Goal: Task Accomplishment & Management: Use online tool/utility

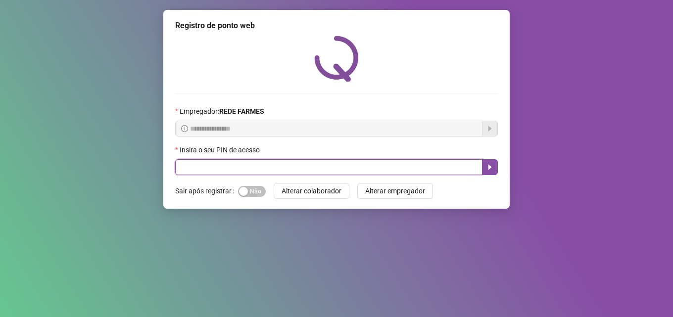
click at [312, 165] on input "text" at bounding box center [328, 167] width 307 height 16
type input "*****"
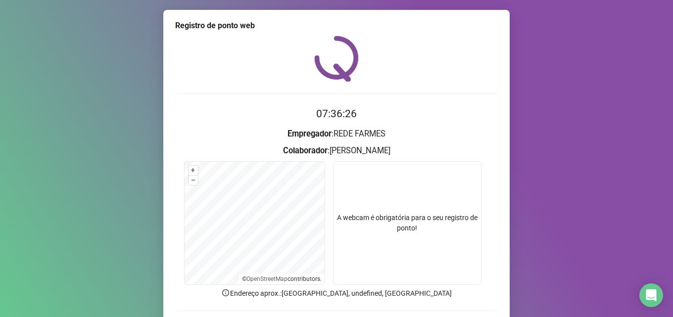
scroll to position [69, 0]
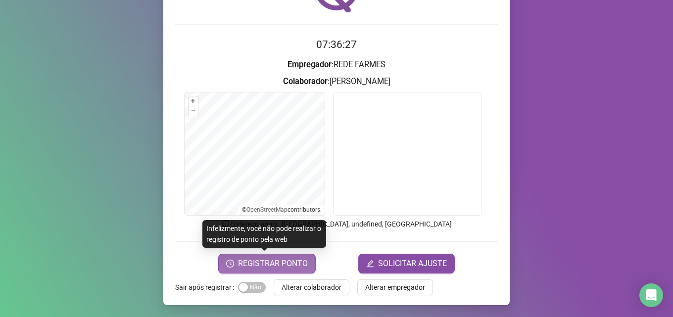
click at [277, 262] on span "REGISTRAR PONTO" at bounding box center [273, 264] width 70 height 12
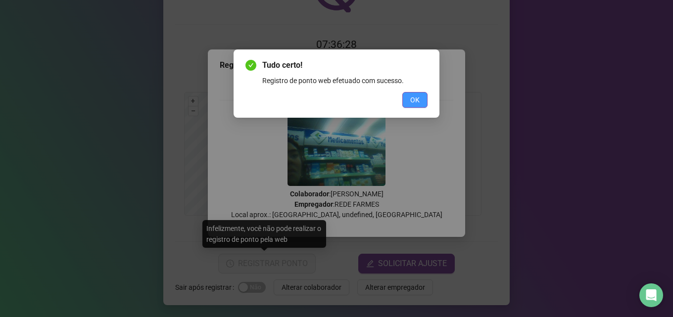
click at [407, 96] on button "OK" at bounding box center [414, 100] width 25 height 16
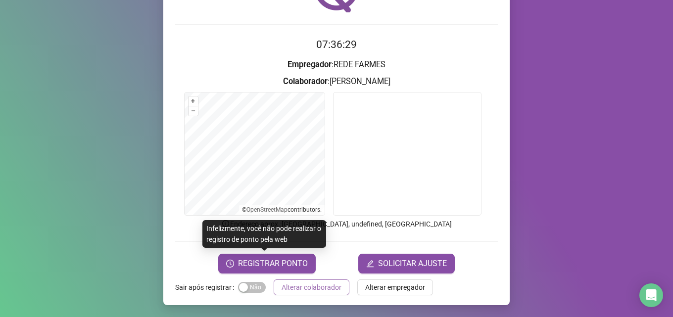
drag, startPoint x: 302, startPoint y: 286, endPoint x: 291, endPoint y: 237, distance: 49.7
click at [301, 286] on span "Alterar colaborador" at bounding box center [312, 287] width 60 height 11
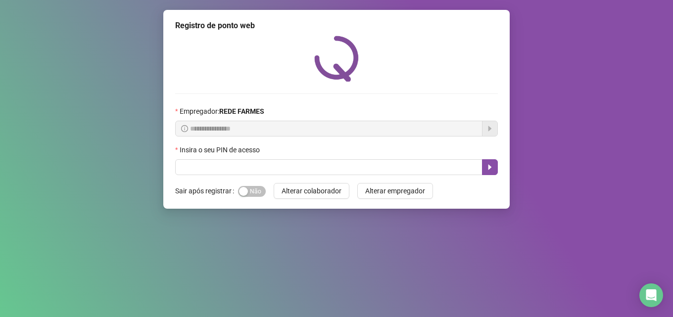
scroll to position [0, 0]
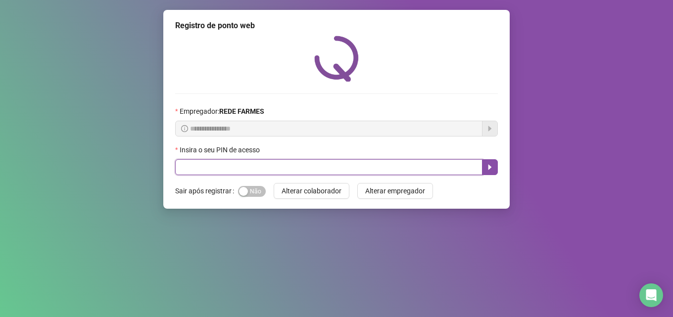
click at [276, 172] on input "text" at bounding box center [328, 167] width 307 height 16
type input "****"
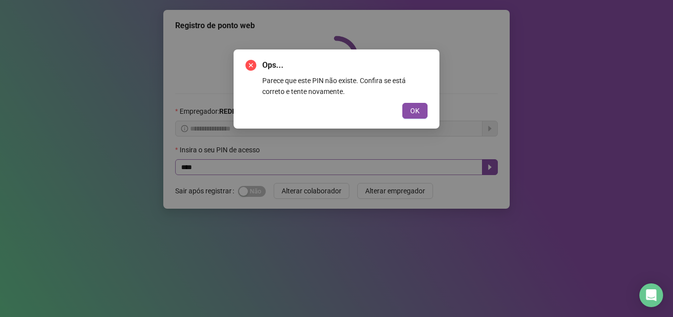
click at [402, 103] on button "OK" at bounding box center [414, 111] width 25 height 16
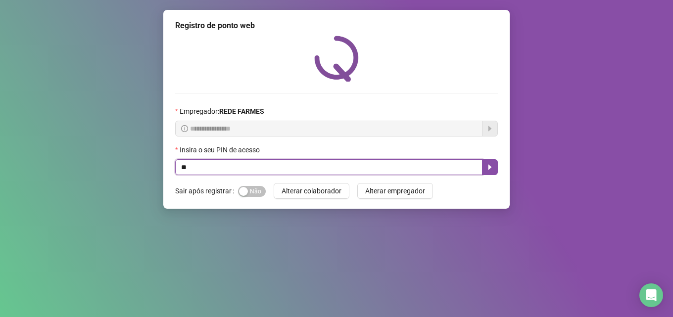
type input "*"
type input "*****"
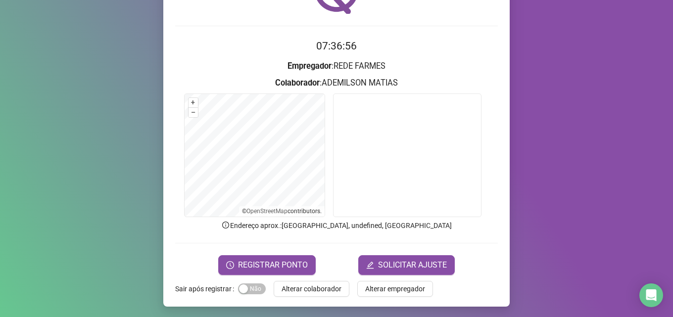
scroll to position [69, 0]
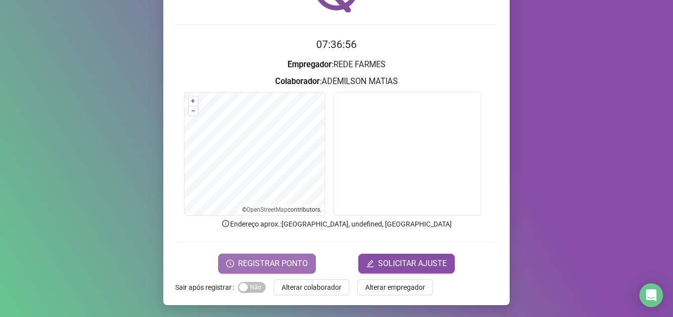
click at [272, 269] on span "REGISTRAR PONTO" at bounding box center [273, 264] width 70 height 12
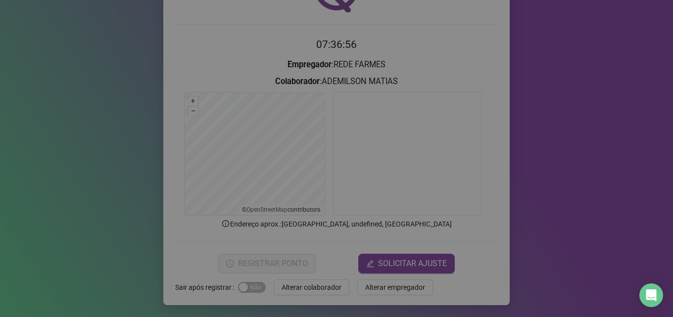
click at [272, 269] on body "Página inicial Registrar ponto Espelho de ponto Meus registros Minhas solicitaç…" at bounding box center [336, 158] width 673 height 317
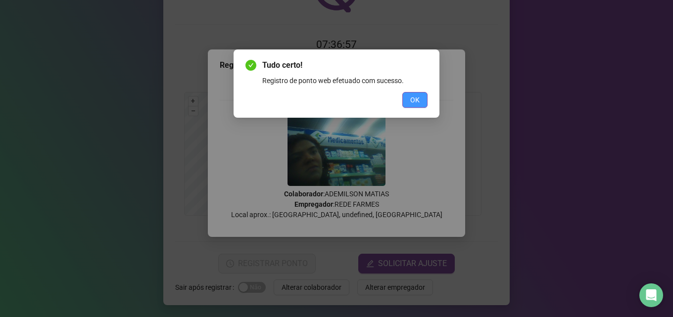
click at [405, 98] on button "OK" at bounding box center [414, 100] width 25 height 16
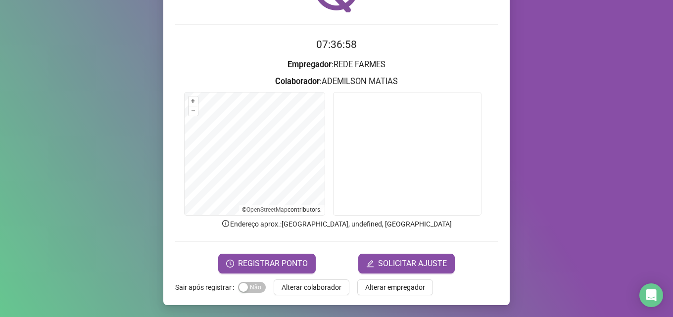
click at [326, 284] on span "Alterar colaborador" at bounding box center [312, 287] width 60 height 11
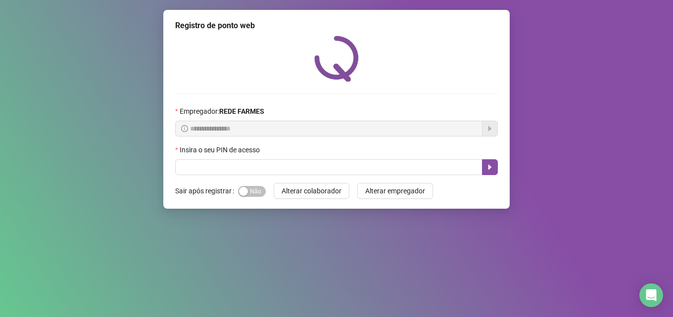
scroll to position [0, 0]
